Goal: Information Seeking & Learning: Learn about a topic

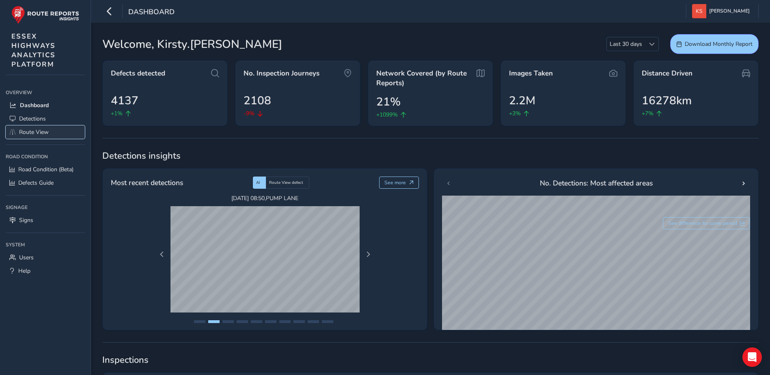
click at [37, 132] on span "Route View" at bounding box center [34, 132] width 30 height 8
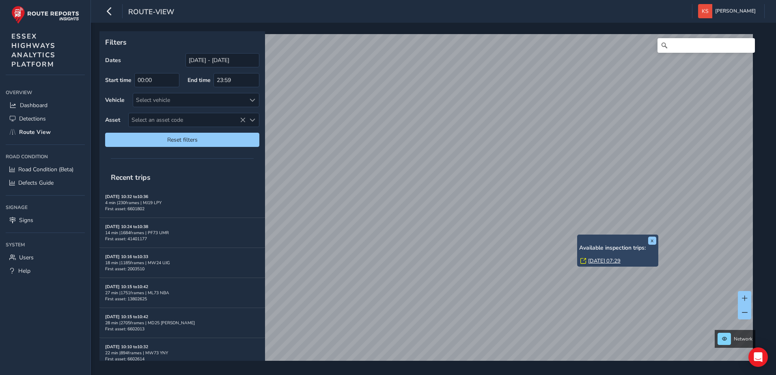
click at [598, 260] on link "[DATE] 07:29" at bounding box center [604, 260] width 32 height 7
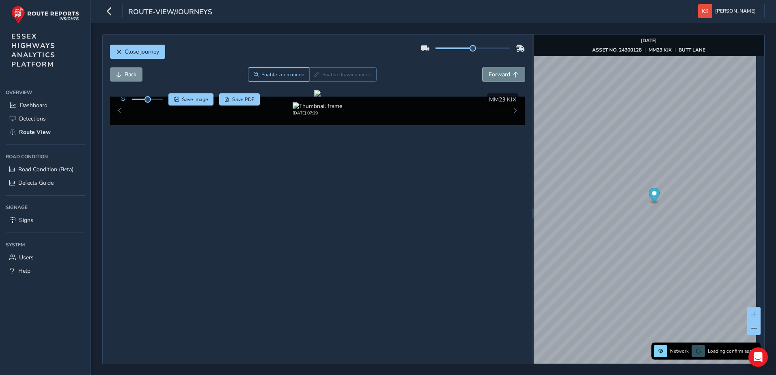
click at [513, 73] on span "Forward" at bounding box center [516, 75] width 6 height 6
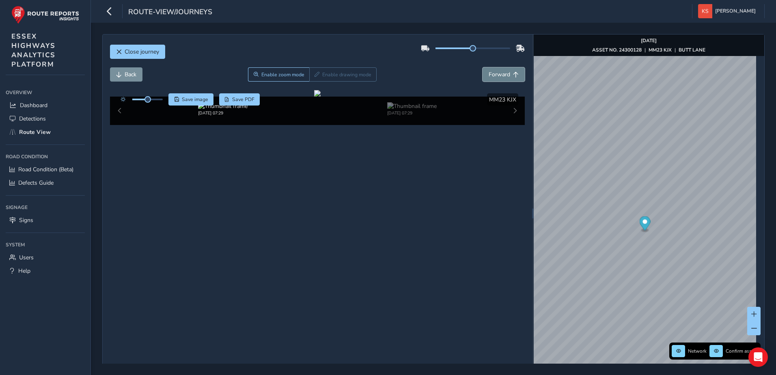
click at [513, 73] on span "Forward" at bounding box center [516, 75] width 6 height 6
click at [134, 75] on span "Back" at bounding box center [131, 75] width 12 height 8
click at [744, 11] on span "[PERSON_NAME]" at bounding box center [735, 11] width 41 height 14
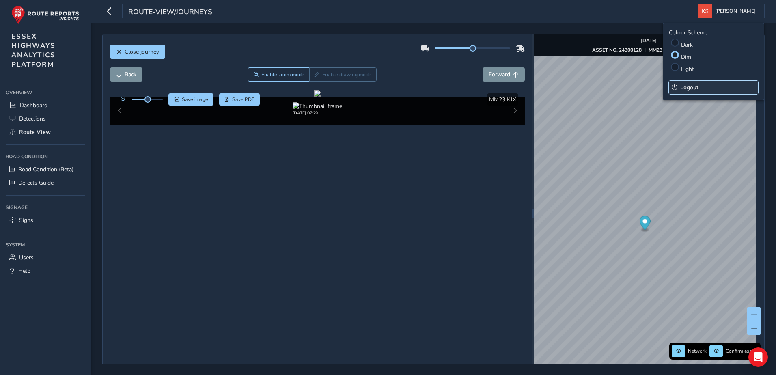
click at [691, 86] on span "Logout" at bounding box center [689, 88] width 18 height 8
